Goal: Task Accomplishment & Management: Use online tool/utility

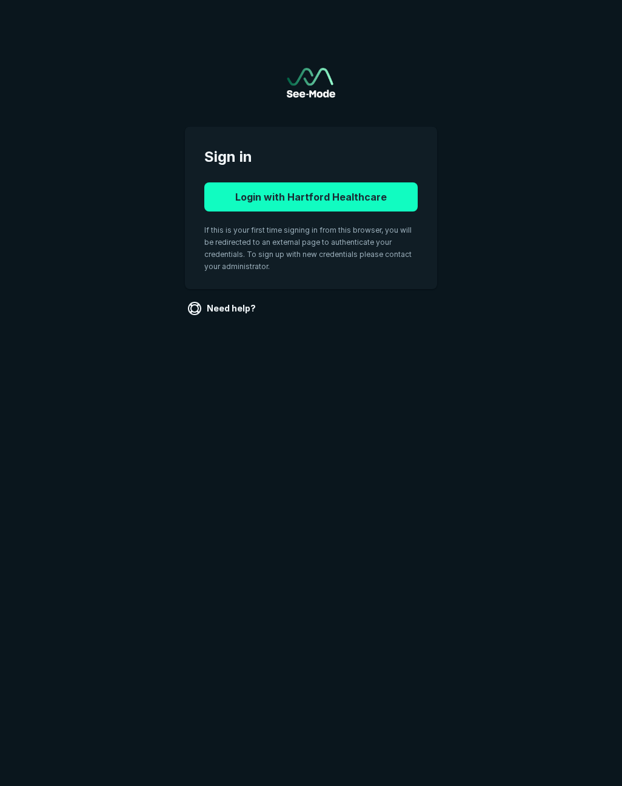
click at [289, 195] on button "Login with Hartford Healthcare" at bounding box center [310, 196] width 213 height 29
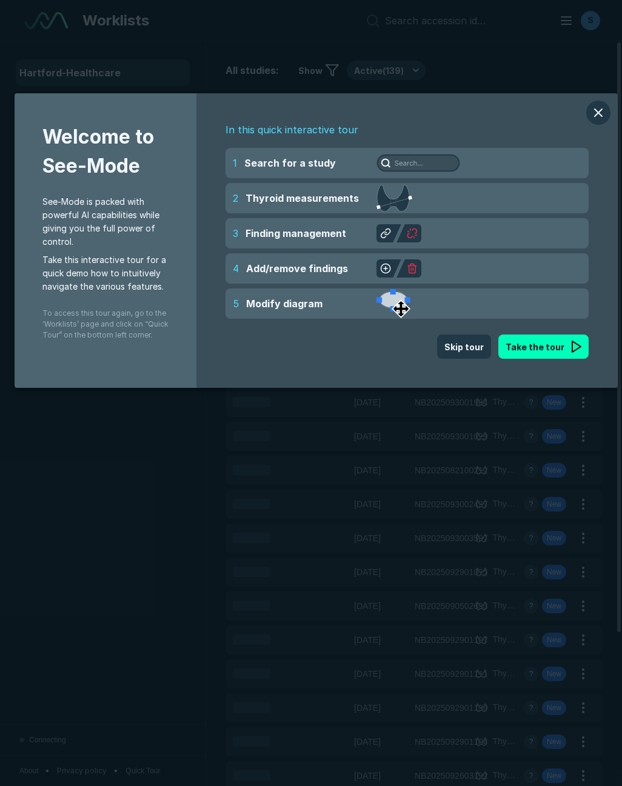
scroll to position [4883, 4355]
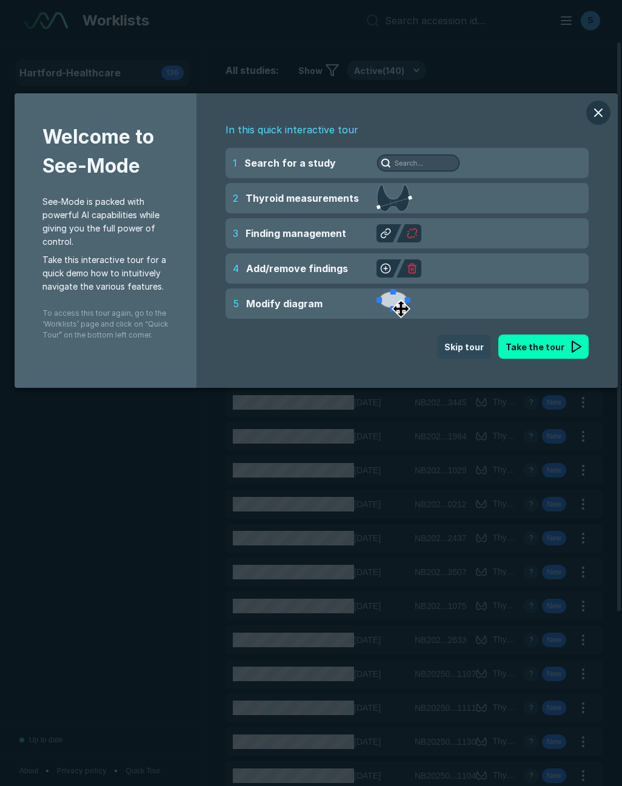
click at [479, 344] on button "Skip tour" at bounding box center [464, 346] width 54 height 24
